Goal: Check status: Check status

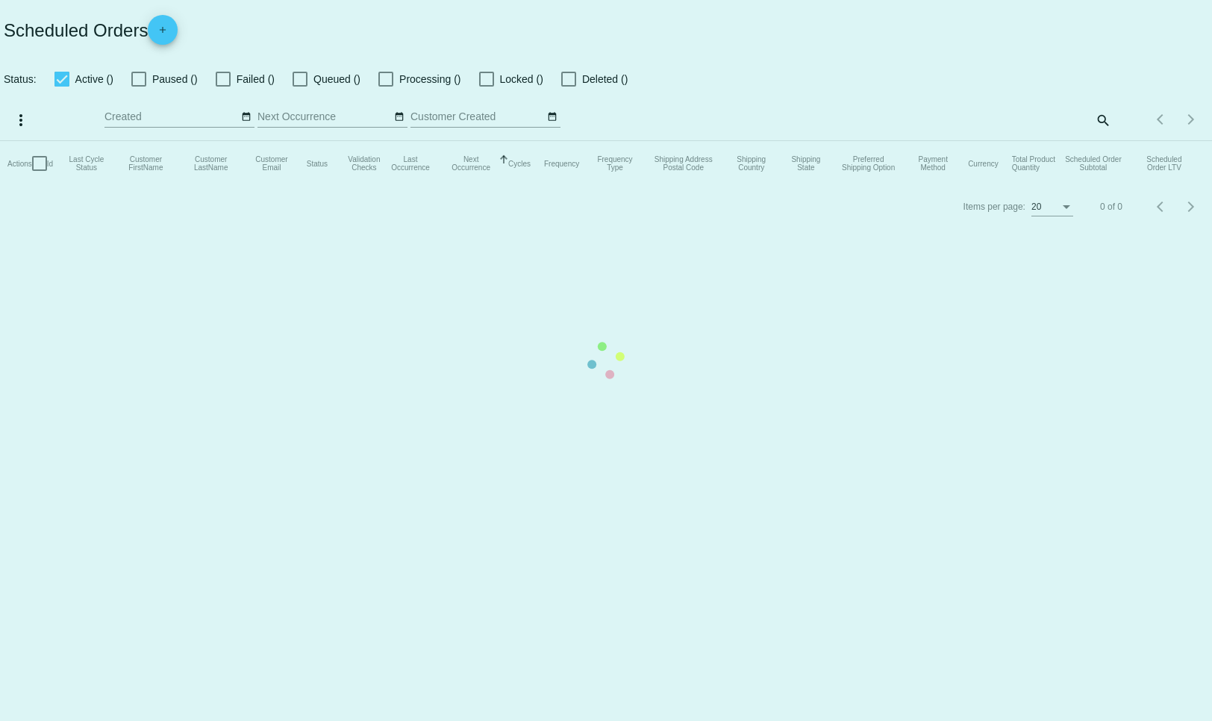
checkbox input "false"
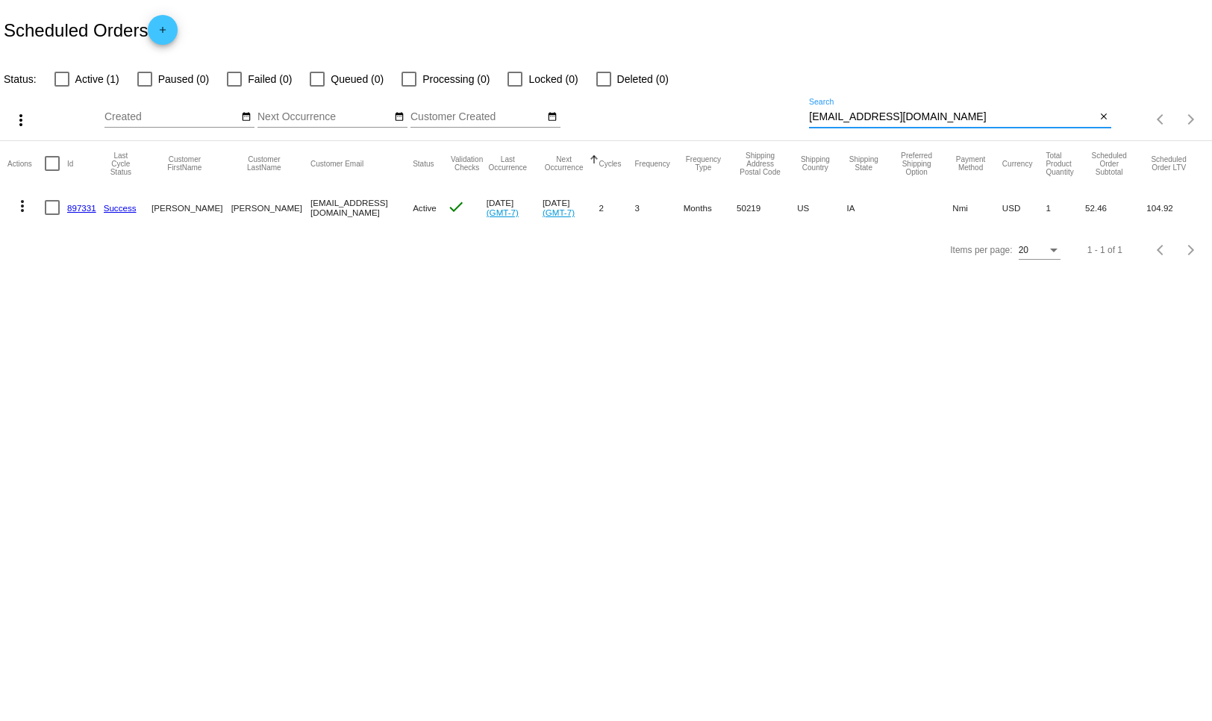
drag, startPoint x: 913, startPoint y: 115, endPoint x: 686, endPoint y: 121, distance: 227.7
click at [686, 121] on div "more_vert Sep Jan Feb Mar [DATE]" at bounding box center [606, 114] width 1212 height 53
paste input "[EMAIL_ADDRESS]"
type input "[EMAIL_ADDRESS][DOMAIN_NAME]"
click at [85, 209] on link "1014103" at bounding box center [84, 208] width 34 height 10
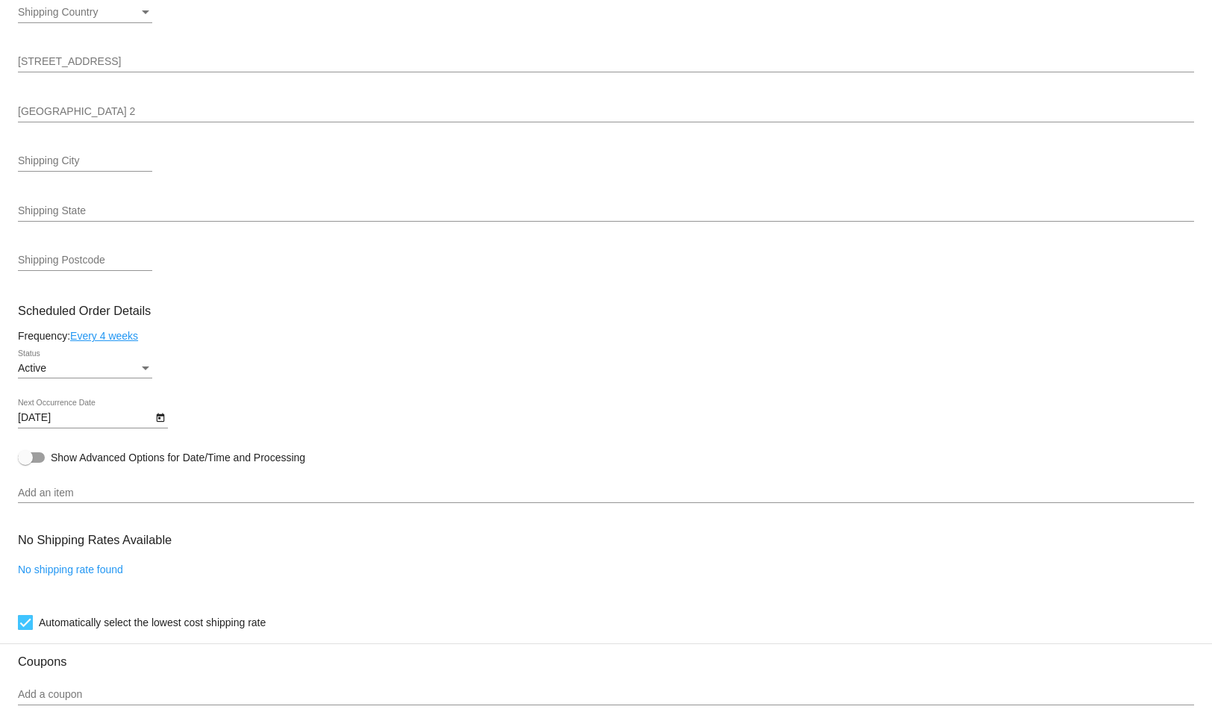
scroll to position [419, 0]
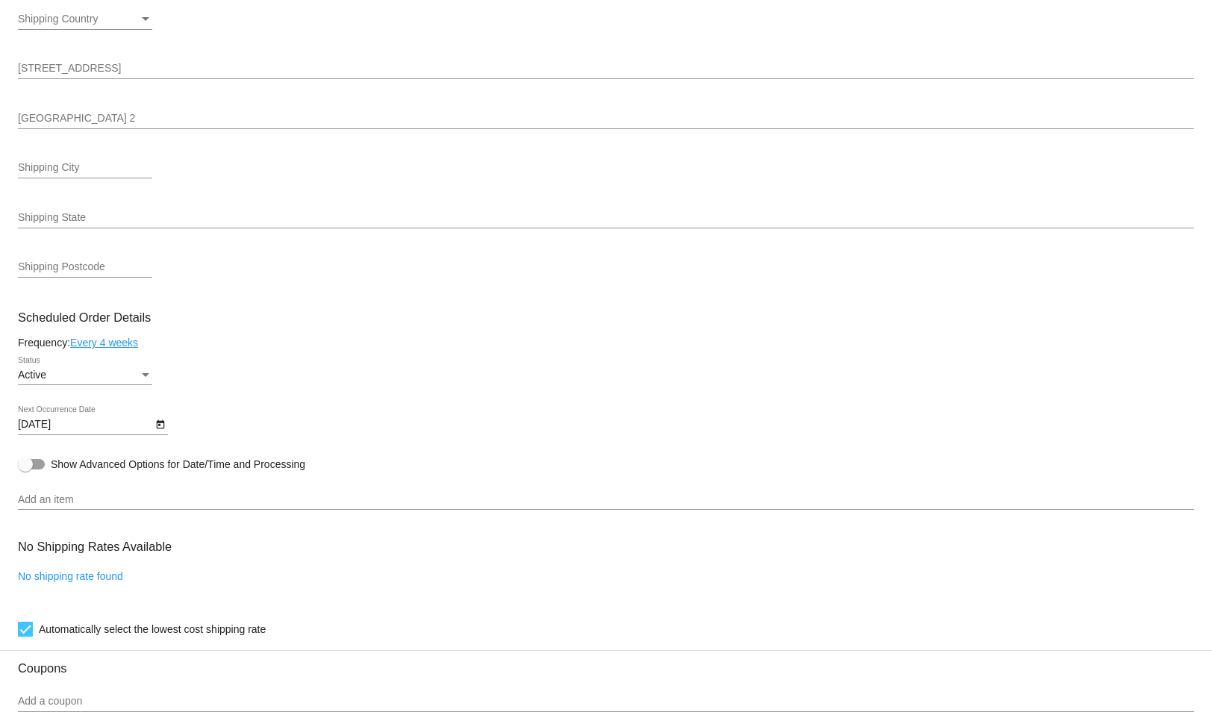
click at [144, 505] on input "Add an item" at bounding box center [606, 500] width 1176 height 12
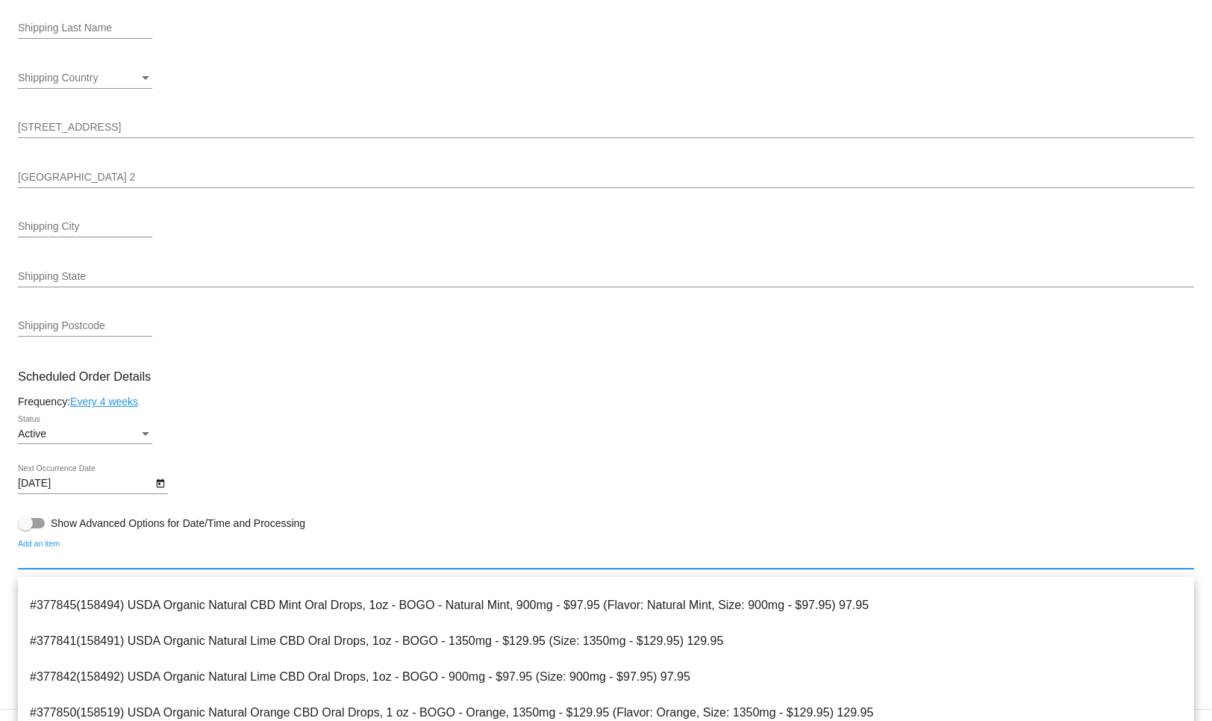
scroll to position [1062, 0]
